Goal: Complete application form: Complete application form

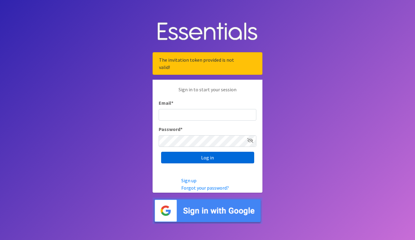
type input "[PERSON_NAME][EMAIL_ADDRESS][DOMAIN_NAME]"
click at [199, 156] on input "Log in" at bounding box center [207, 158] width 93 height 12
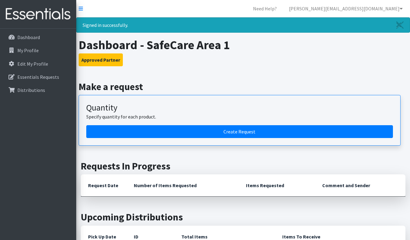
click at [245, 124] on div "Quantity Specify quantity for each product." at bounding box center [239, 114] width 307 height 23
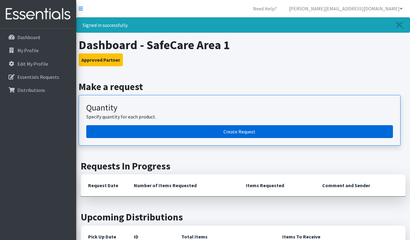
click at [246, 128] on link "Create Request" at bounding box center [239, 131] width 307 height 13
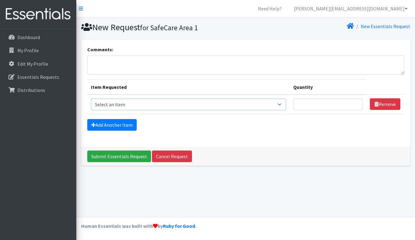
click at [265, 105] on select "Select an item Adult Briefs (Large/X-Large) Adult Briefs (Medium/Large) Adult B…" at bounding box center [188, 105] width 195 height 12
select select "4561"
click at [91, 99] on select "Select an item Adult Briefs (Large/X-Large) Adult Briefs (Medium/Large) Adult B…" at bounding box center [188, 105] width 195 height 12
click at [321, 104] on input "Quantity" at bounding box center [327, 105] width 69 height 12
type input "150"
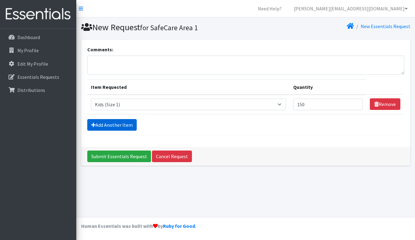
click at [110, 125] on link "Add Another Item" at bounding box center [111, 125] width 49 height 12
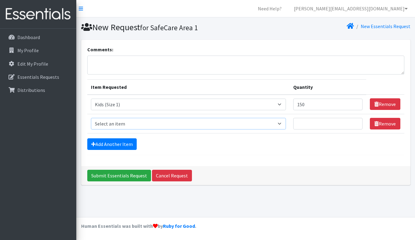
click at [148, 125] on select "Select an item Adult Briefs (Large/X-Large) Adult Briefs (Medium/Large) Adult B…" at bounding box center [188, 124] width 195 height 12
select select "4562"
click at [91, 118] on select "Select an item Adult Briefs (Large/X-Large) Adult Briefs (Medium/Large) Adult B…" at bounding box center [188, 124] width 195 height 12
click at [322, 122] on input "Quantity" at bounding box center [327, 124] width 69 height 12
type input "100"
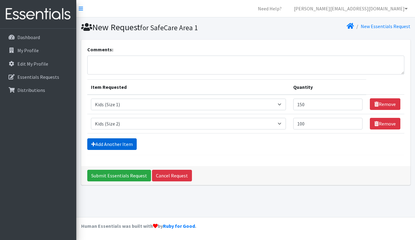
click at [108, 142] on link "Add Another Item" at bounding box center [111, 144] width 49 height 12
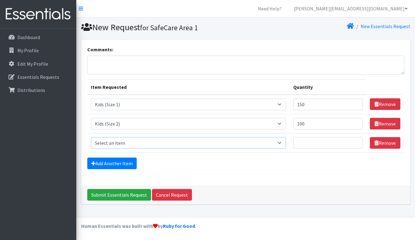
click at [108, 142] on select "Select an item Adult Briefs (Large/X-Large) Adult Briefs (Medium/Large) Adult B…" at bounding box center [188, 143] width 195 height 12
select select "4566"
click at [91, 137] on select "Select an item Adult Briefs (Large/X-Large) Adult Briefs (Medium/Large) Adult B…" at bounding box center [188, 143] width 195 height 12
click at [313, 142] on input "Quantity" at bounding box center [327, 143] width 69 height 12
type input "150"
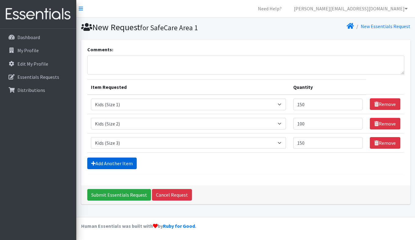
click at [118, 164] on link "Add Another Item" at bounding box center [111, 163] width 49 height 12
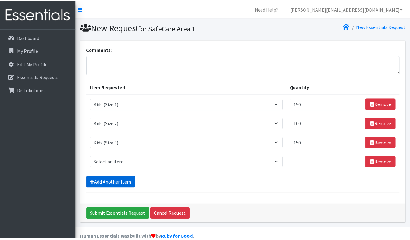
scroll to position [11, 0]
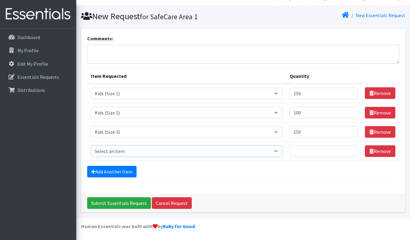
click at [130, 154] on select "Select an item Adult Briefs (Large/X-Large) Adult Briefs (Medium/Large) Adult B…" at bounding box center [187, 151] width 192 height 12
select select "4568"
click at [91, 145] on select "Select an item Adult Briefs (Large/X-Large) Adult Briefs (Medium/Large) Adult B…" at bounding box center [187, 151] width 192 height 12
click at [312, 152] on input "2" at bounding box center [324, 151] width 68 height 12
type input "200"
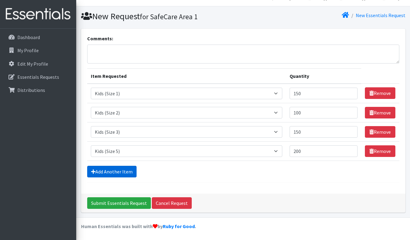
click at [107, 168] on link "Add Another Item" at bounding box center [111, 172] width 49 height 12
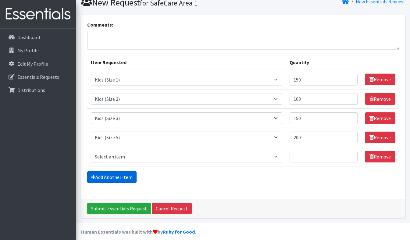
scroll to position [30, 0]
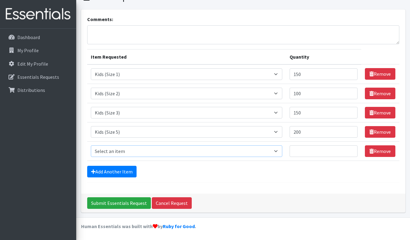
click at [113, 152] on select "Select an item Adult Briefs (Large/X-Large) Adult Briefs (Medium/Large) Adult B…" at bounding box center [187, 151] width 192 height 12
select select "4572"
click at [91, 145] on select "Select an item Adult Briefs (Large/X-Large) Adult Briefs (Medium/Large) Adult B…" at bounding box center [187, 151] width 192 height 12
click at [306, 152] on input "Quantity" at bounding box center [324, 151] width 68 height 12
type input "100"
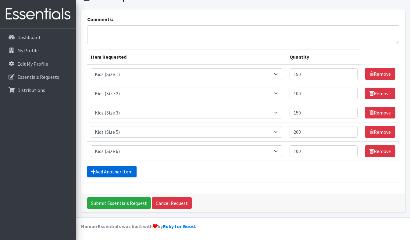
click at [114, 172] on link "Add Another Item" at bounding box center [111, 172] width 49 height 12
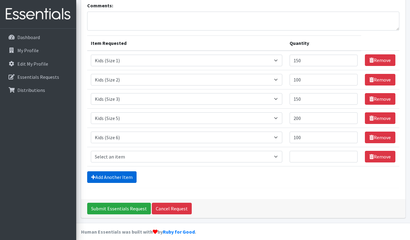
scroll to position [49, 0]
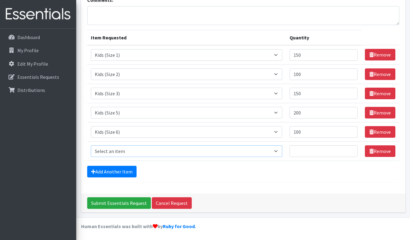
click at [143, 152] on select "Select an item Adult Briefs (Large/X-Large) Adult Briefs (Medium/Large) Adult B…" at bounding box center [187, 151] width 192 height 12
select select "4575"
click at [91, 145] on select "Select an item Adult Briefs (Large/X-Large) Adult Briefs (Medium/Large) Adult B…" at bounding box center [187, 151] width 192 height 12
click at [327, 150] on input "2" at bounding box center [324, 151] width 68 height 12
type input "25"
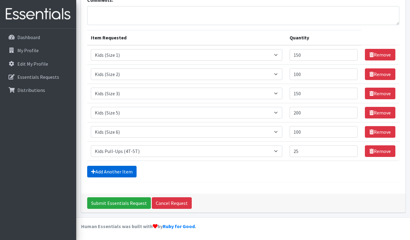
click at [128, 169] on link "Add Another Item" at bounding box center [111, 172] width 49 height 12
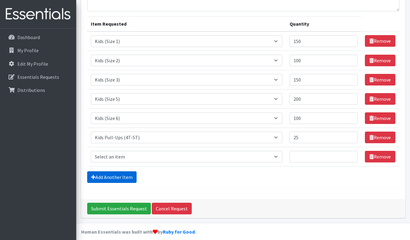
scroll to position [69, 0]
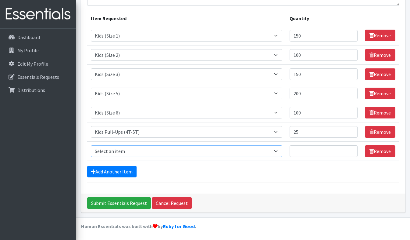
click at [130, 148] on select "Select an item Adult Briefs (Large/X-Large) Adult Briefs (Medium/Large) Adult B…" at bounding box center [187, 151] width 192 height 12
select select "4558"
click at [91, 145] on select "Select an item Adult Briefs (Large/X-Large) Adult Briefs (Medium/Large) Adult B…" at bounding box center [187, 151] width 192 height 12
click at [307, 152] on input "Quantity" at bounding box center [324, 151] width 68 height 12
type input "14"
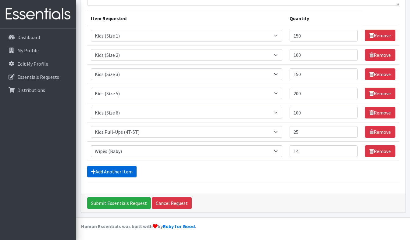
click at [103, 169] on link "Add Another Item" at bounding box center [111, 172] width 49 height 12
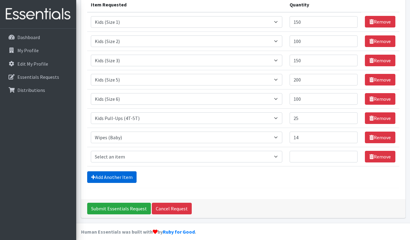
scroll to position [88, 0]
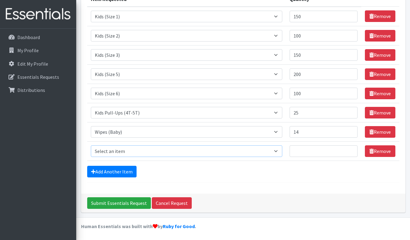
click at [123, 153] on select "Select an item Adult Briefs (Large/X-Large) Adult Briefs (Medium/Large) Adult B…" at bounding box center [187, 151] width 192 height 12
select select "14675"
click at [91, 145] on select "Select an item Adult Briefs (Large/X-Large) Adult Briefs (Medium/Large) Adult B…" at bounding box center [187, 151] width 192 height 12
click at [302, 150] on input "Quantity" at bounding box center [324, 151] width 68 height 12
type input "1"
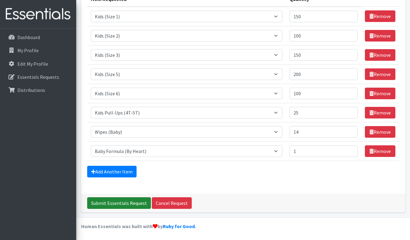
click at [118, 203] on input "Submit Essentials Request" at bounding box center [119, 203] width 64 height 12
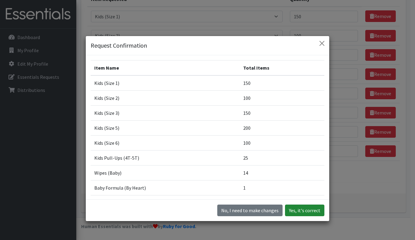
click at [304, 212] on button "Yes, it's correct" at bounding box center [304, 210] width 39 height 12
